Goal: Navigation & Orientation: Find specific page/section

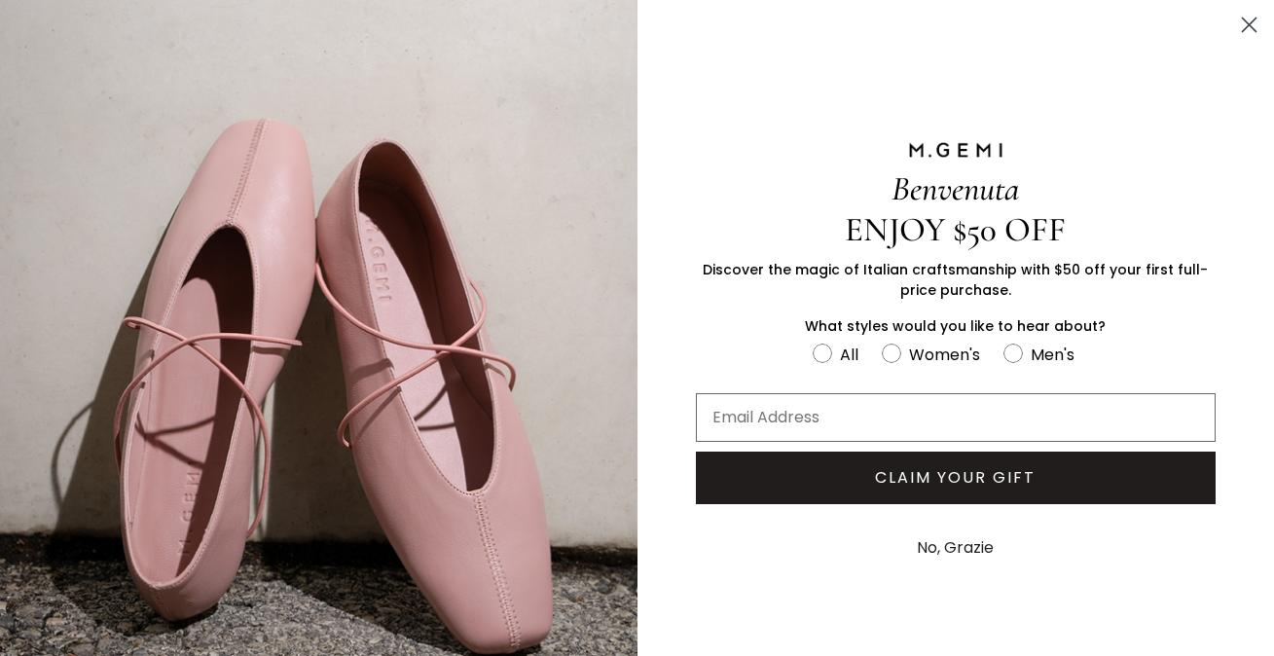
click at [1247, 25] on icon "Close dialog" at bounding box center [1250, 25] width 14 height 14
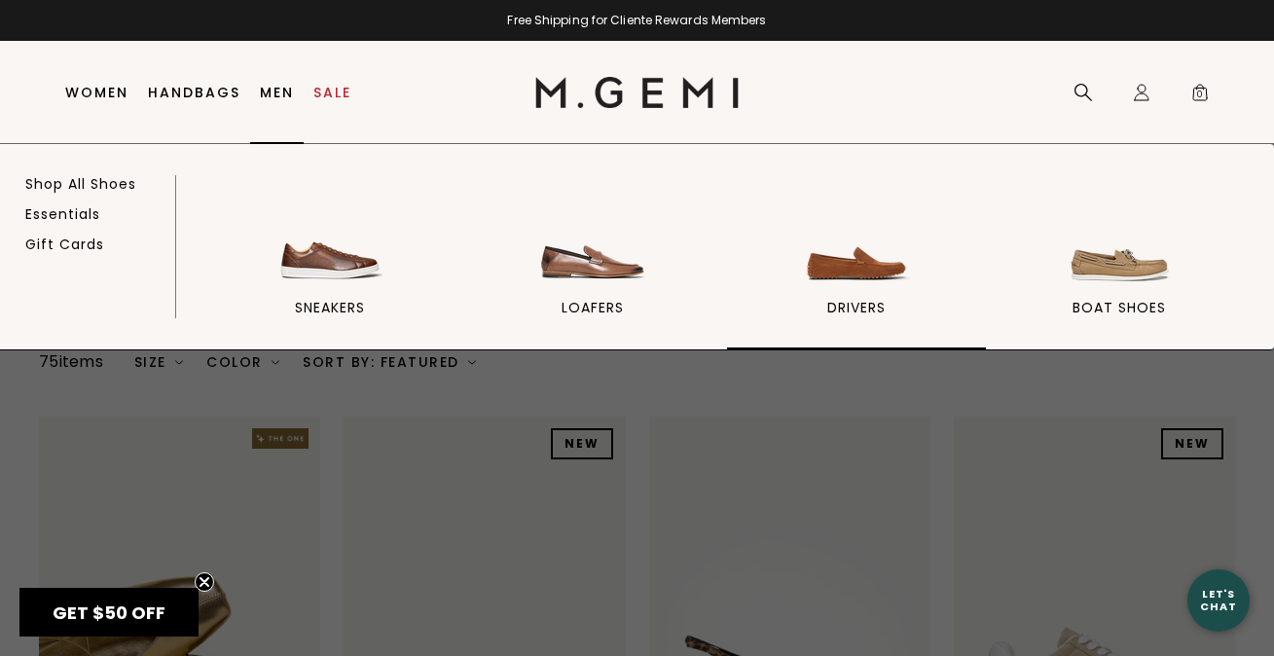
click at [876, 279] on img at bounding box center [856, 234] width 109 height 109
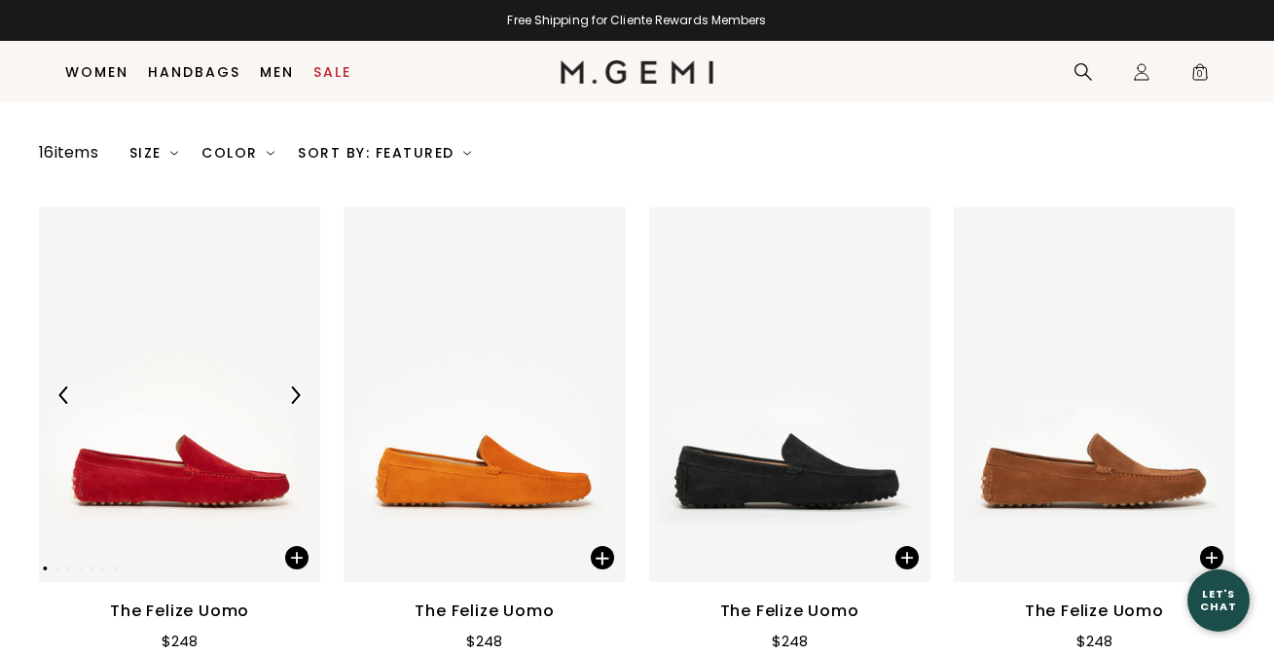
scroll to position [323, 0]
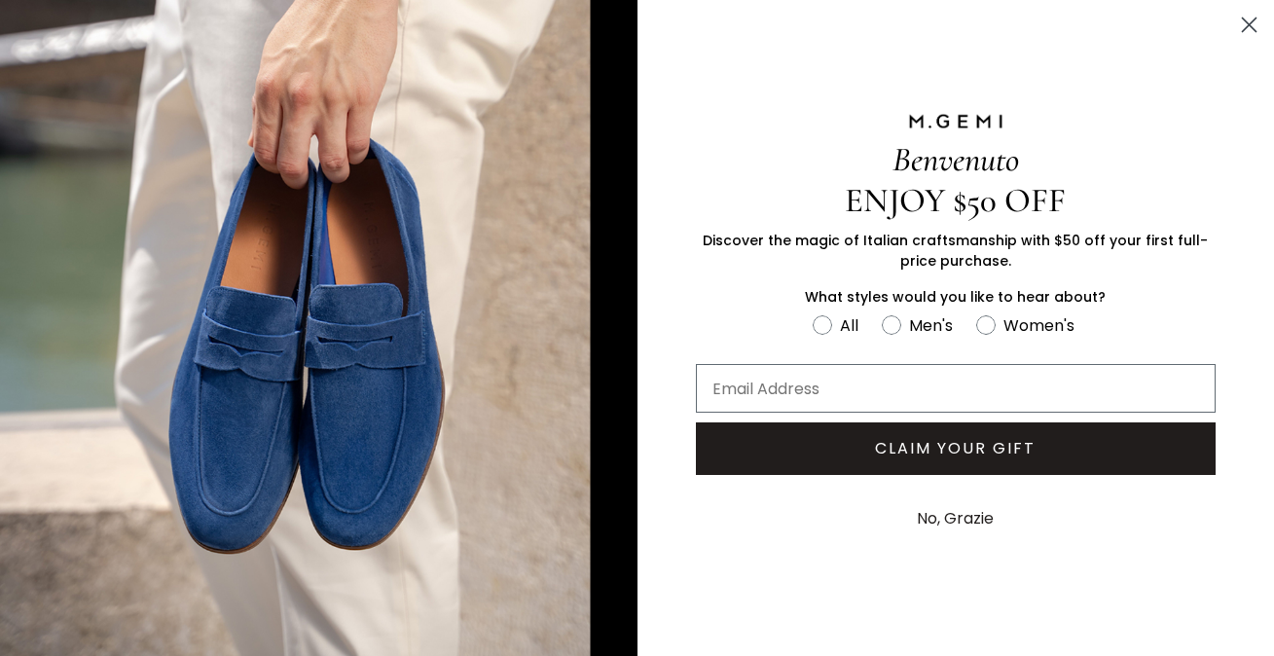
click at [1247, 27] on circle "Close dialog" at bounding box center [1249, 25] width 32 height 32
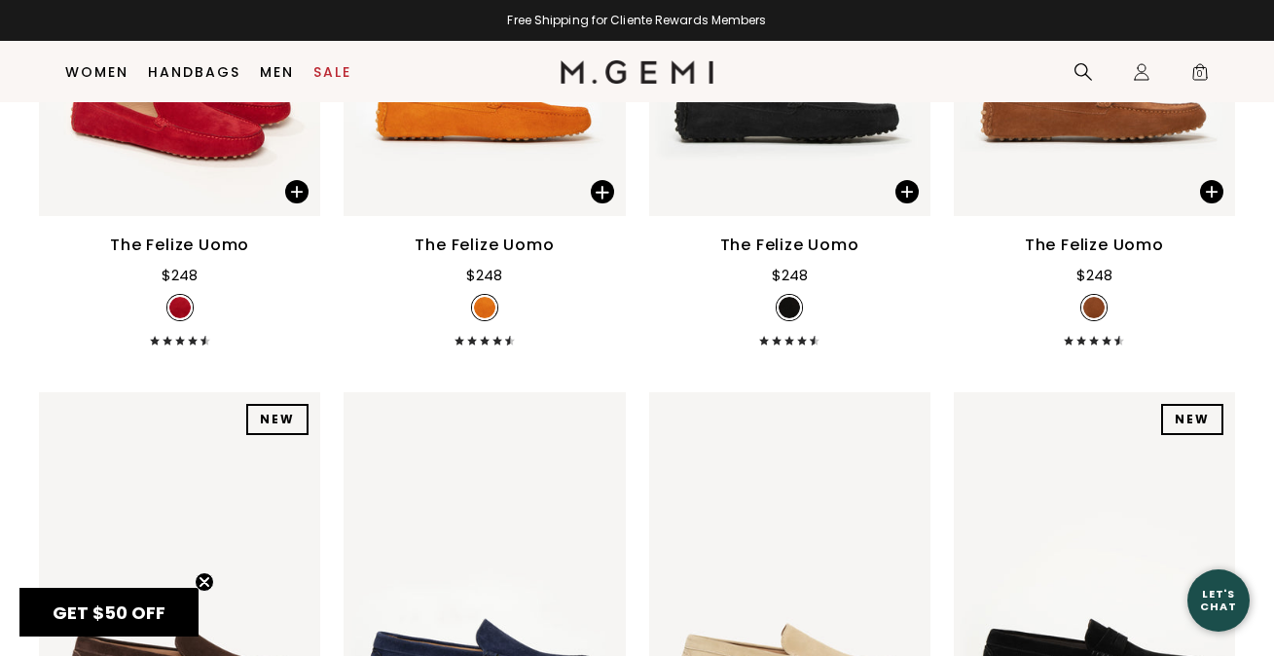
scroll to position [798, 0]
